Goal: Find specific fact: Locate a discrete piece of known information

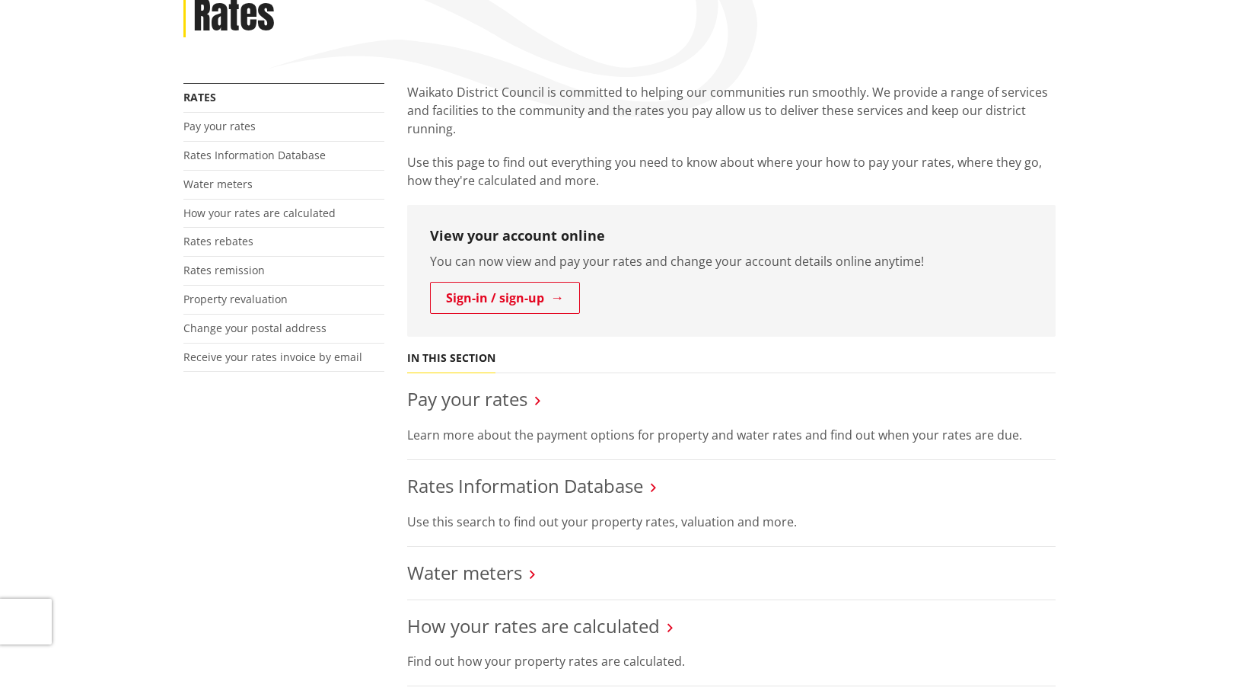
scroll to position [305, 0]
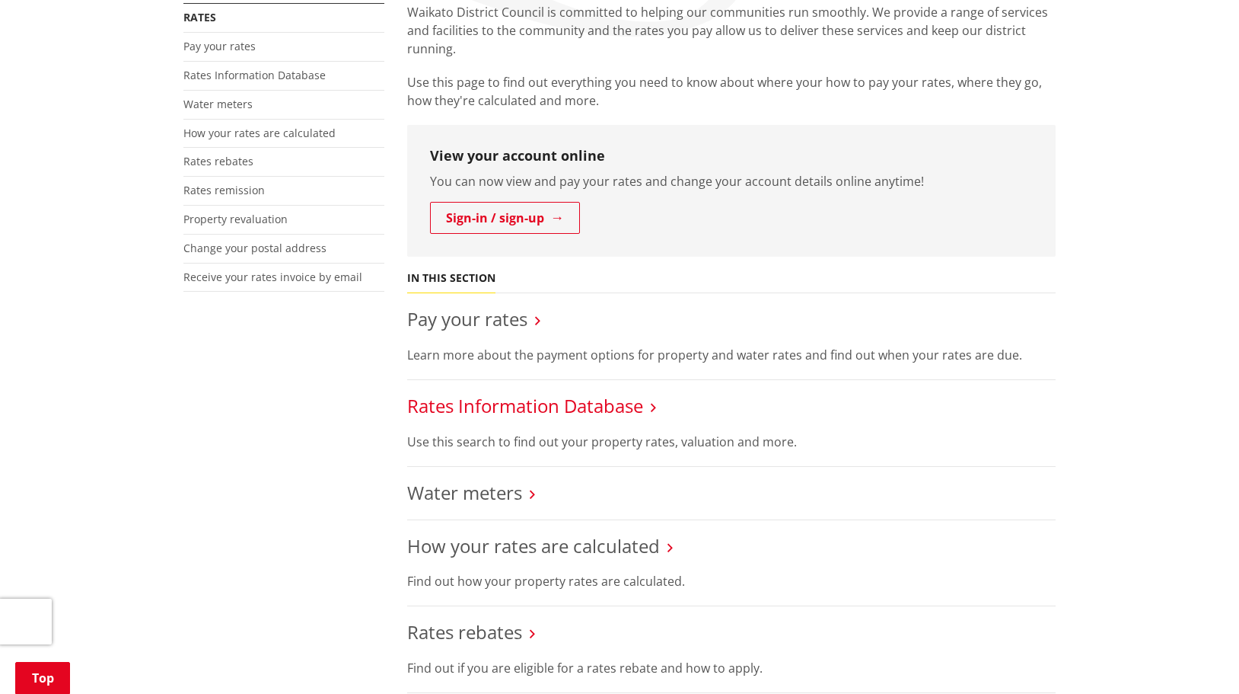
click at [579, 407] on link "Rates Information Database" at bounding box center [525, 405] width 236 height 25
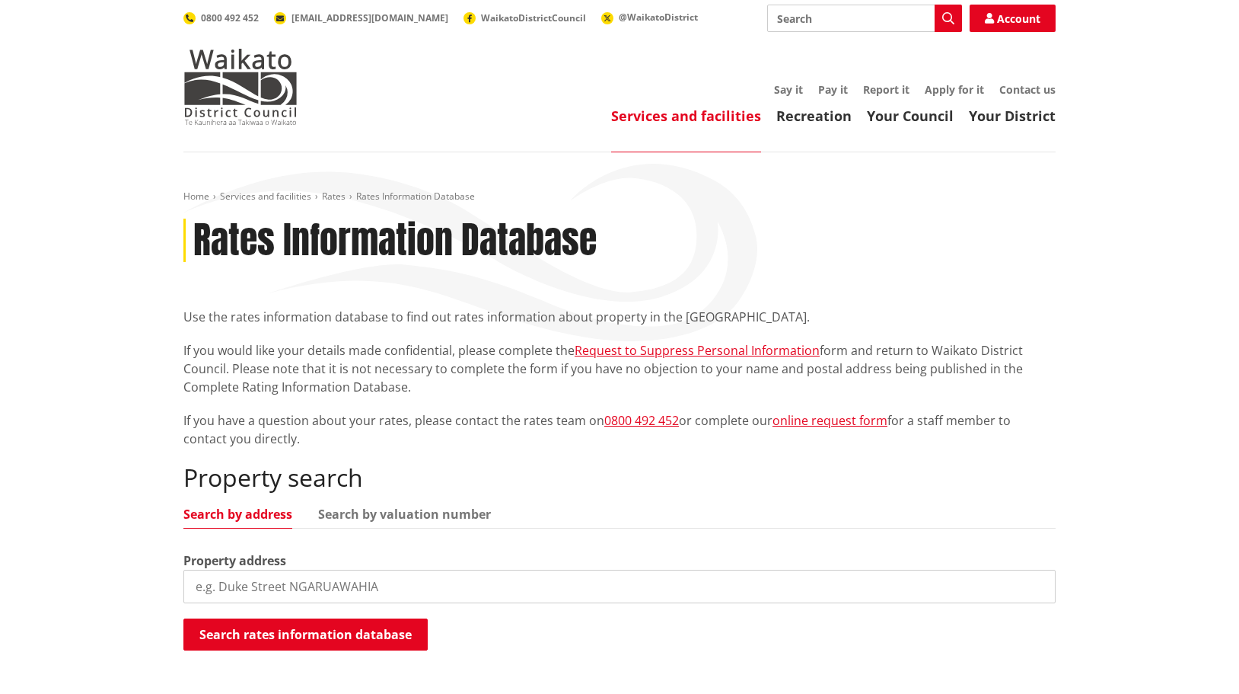
click at [538, 599] on input "search" at bounding box center [619, 585] width 872 height 33
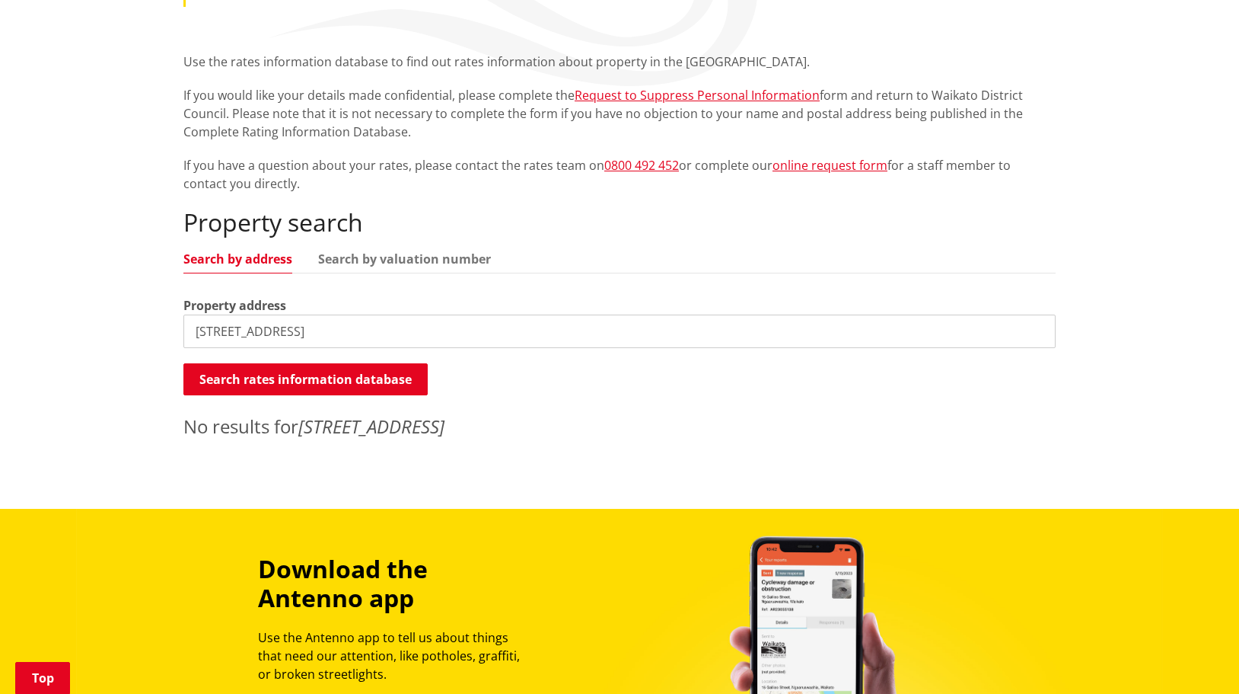
scroll to position [228, 0]
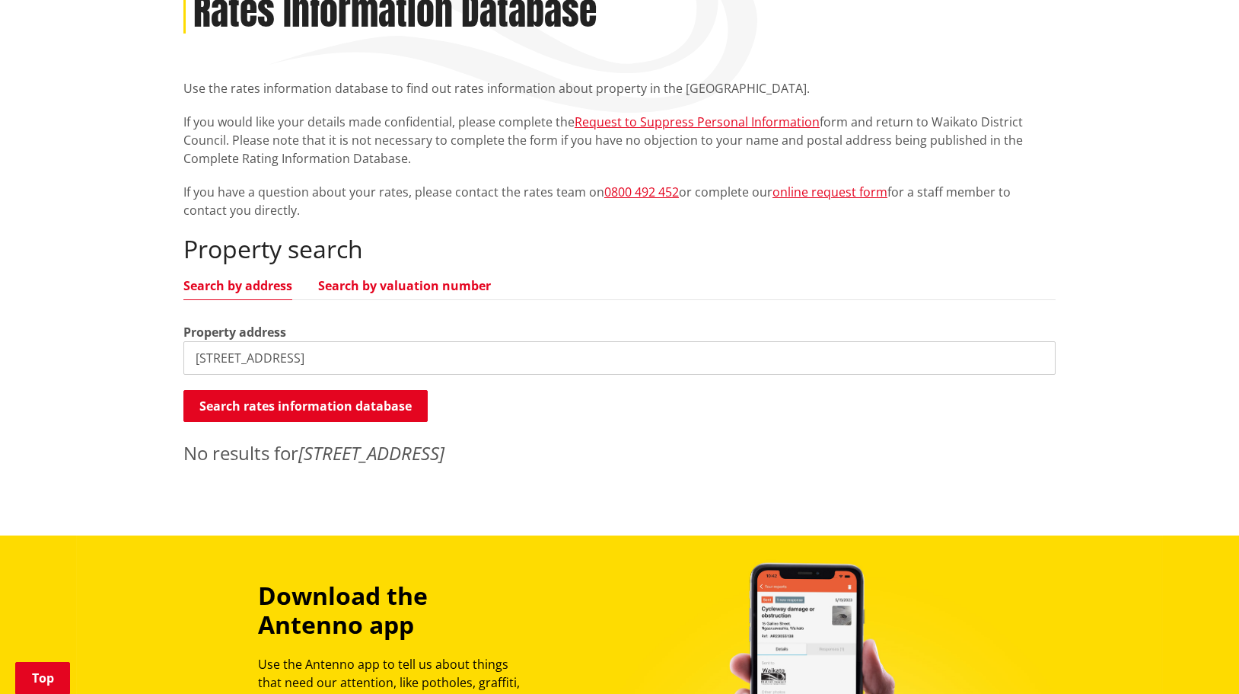
click at [425, 292] on link "Search by valuation number" at bounding box center [404, 285] width 173 height 12
click at [439, 362] on input "2 - 16 Gateway park drive pokeno" at bounding box center [619, 357] width 872 height 33
drag, startPoint x: 361, startPoint y: 354, endPoint x: 142, endPoint y: 358, distance: 218.5
click at [142, 358] on div "Home Services and facilities Rates Rates Information Database Rates Information…" at bounding box center [619, 229] width 1239 height 611
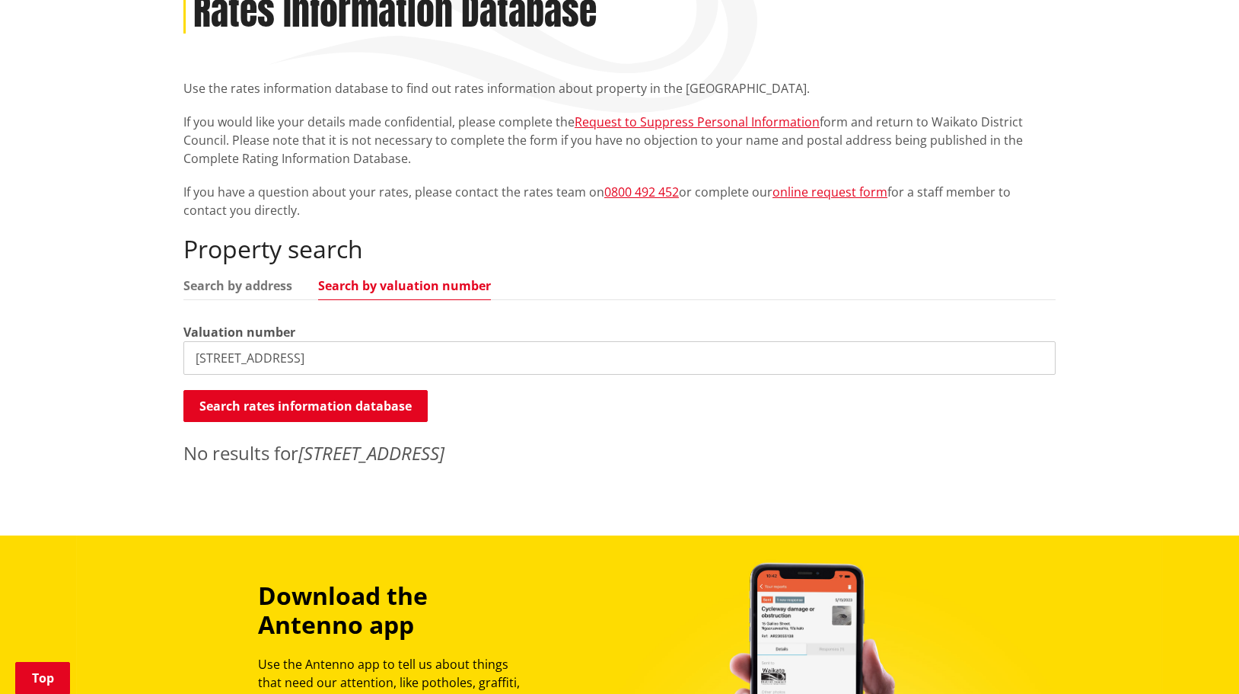
click at [142, 358] on div "Home Services and facilities Rates Rates Information Database Rates Information…" at bounding box center [619, 229] width 1239 height 611
click at [295, 342] on div "Valuation number 2 - 16 Gateway park drive pokeno" at bounding box center [619, 349] width 872 height 52
click at [269, 358] on input "2 - 16 Gateway park drive pokeno" at bounding box center [619, 357] width 872 height 33
click at [398, 357] on input "2 - 16 Gateway park drive pokeno" at bounding box center [619, 357] width 872 height 33
drag, startPoint x: 398, startPoint y: 357, endPoint x: 190, endPoint y: 362, distance: 208.6
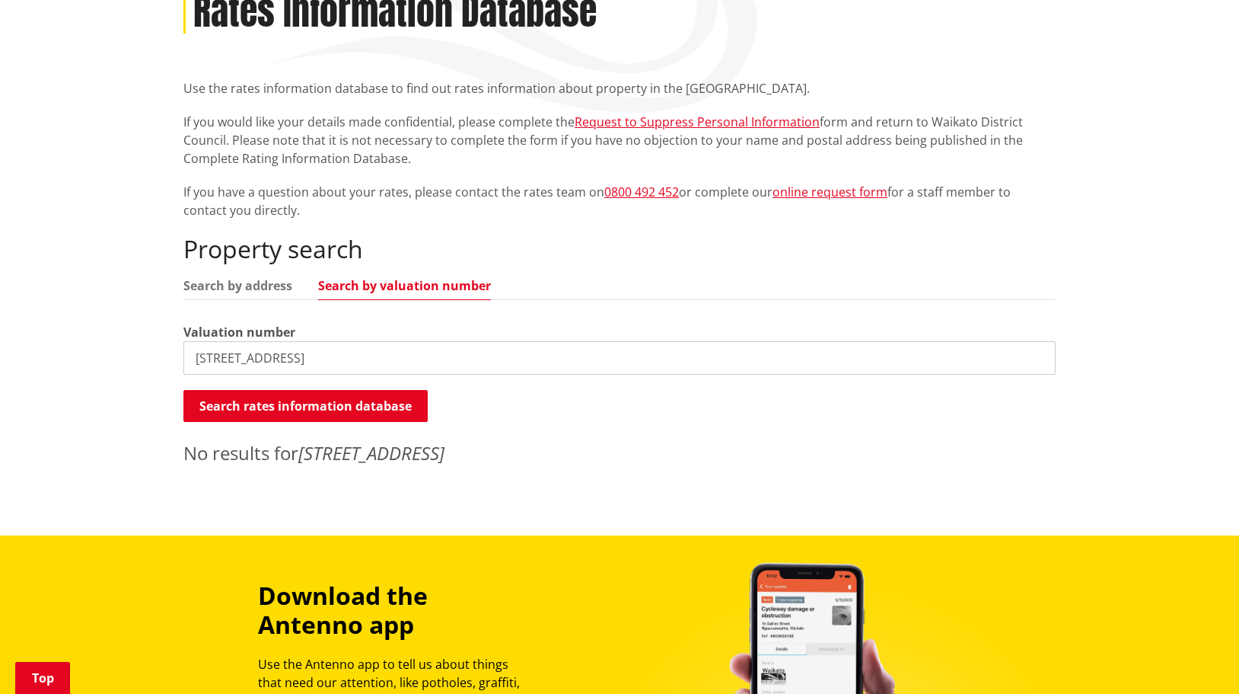
click at [190, 362] on input "2 - 16 Gateway park drive pokeno" at bounding box center [619, 357] width 872 height 33
paste input "03910/702.20"
type input "03910/702.20"
click at [307, 407] on button "Search rates information database" at bounding box center [305, 406] width 244 height 32
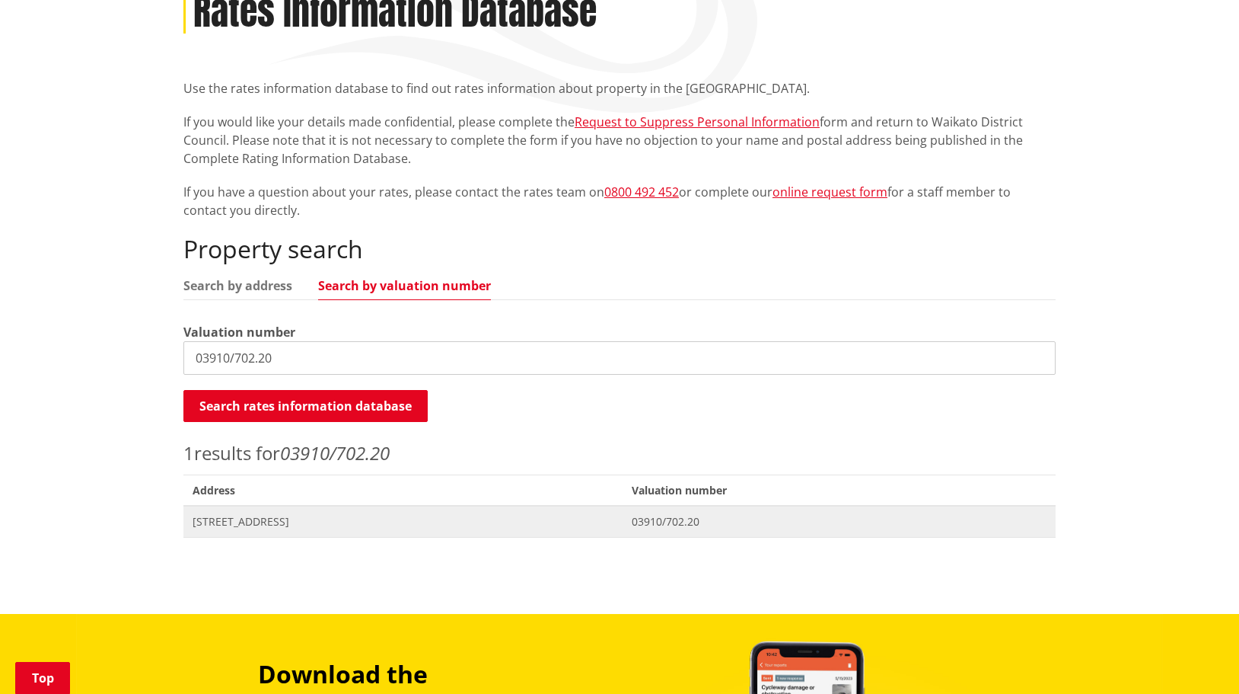
click at [335, 522] on span "[STREET_ADDRESS]" at bounding box center [403, 521] width 421 height 15
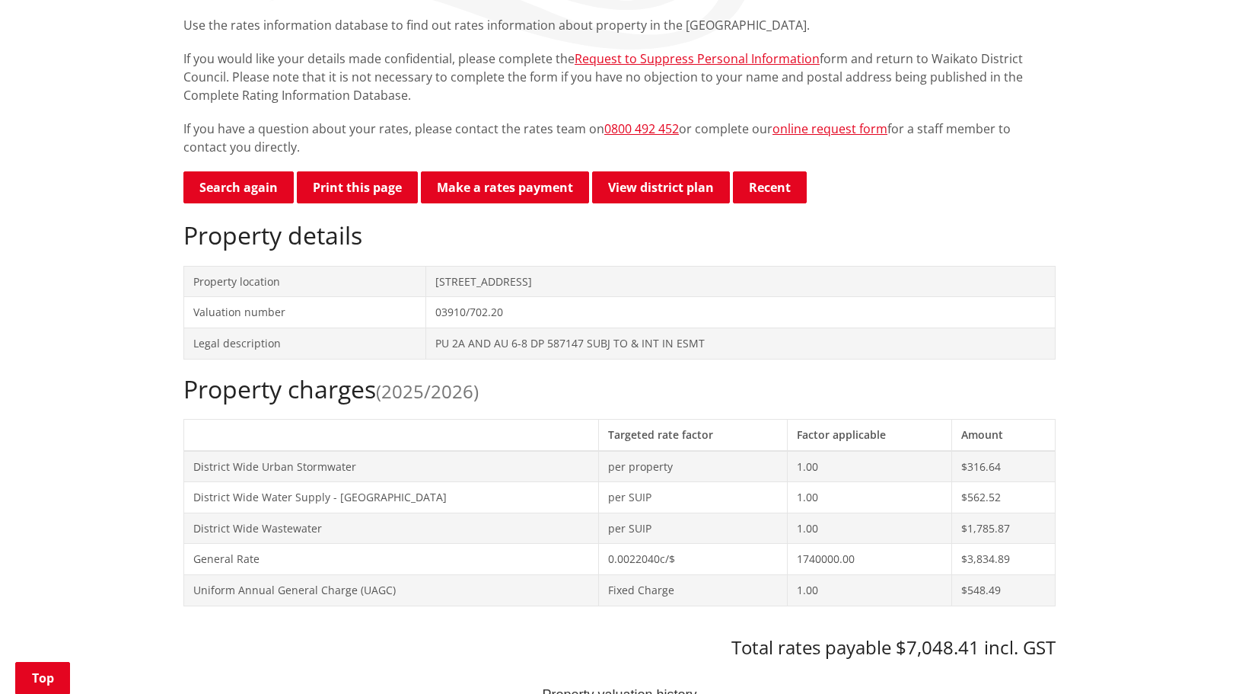
scroll to position [305, 0]
